Goal: Complete application form

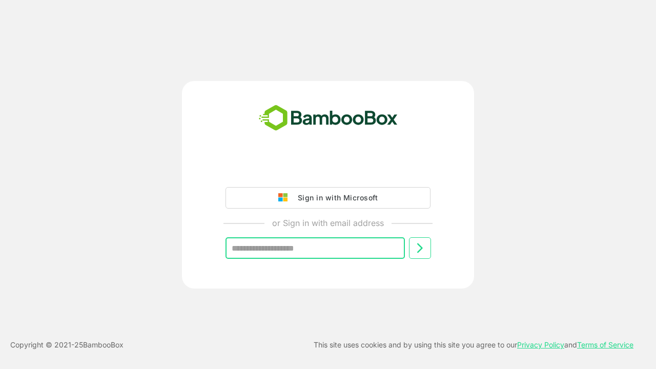
type input "**********"
click at [420, 248] on icon at bounding box center [419, 248] width 12 height 12
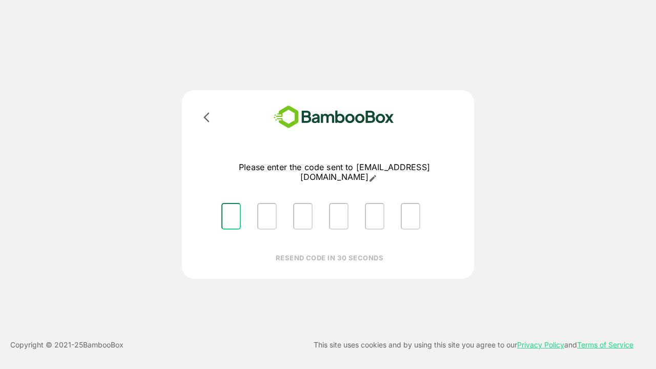
type input "*"
